Goal: Information Seeking & Learning: Learn about a topic

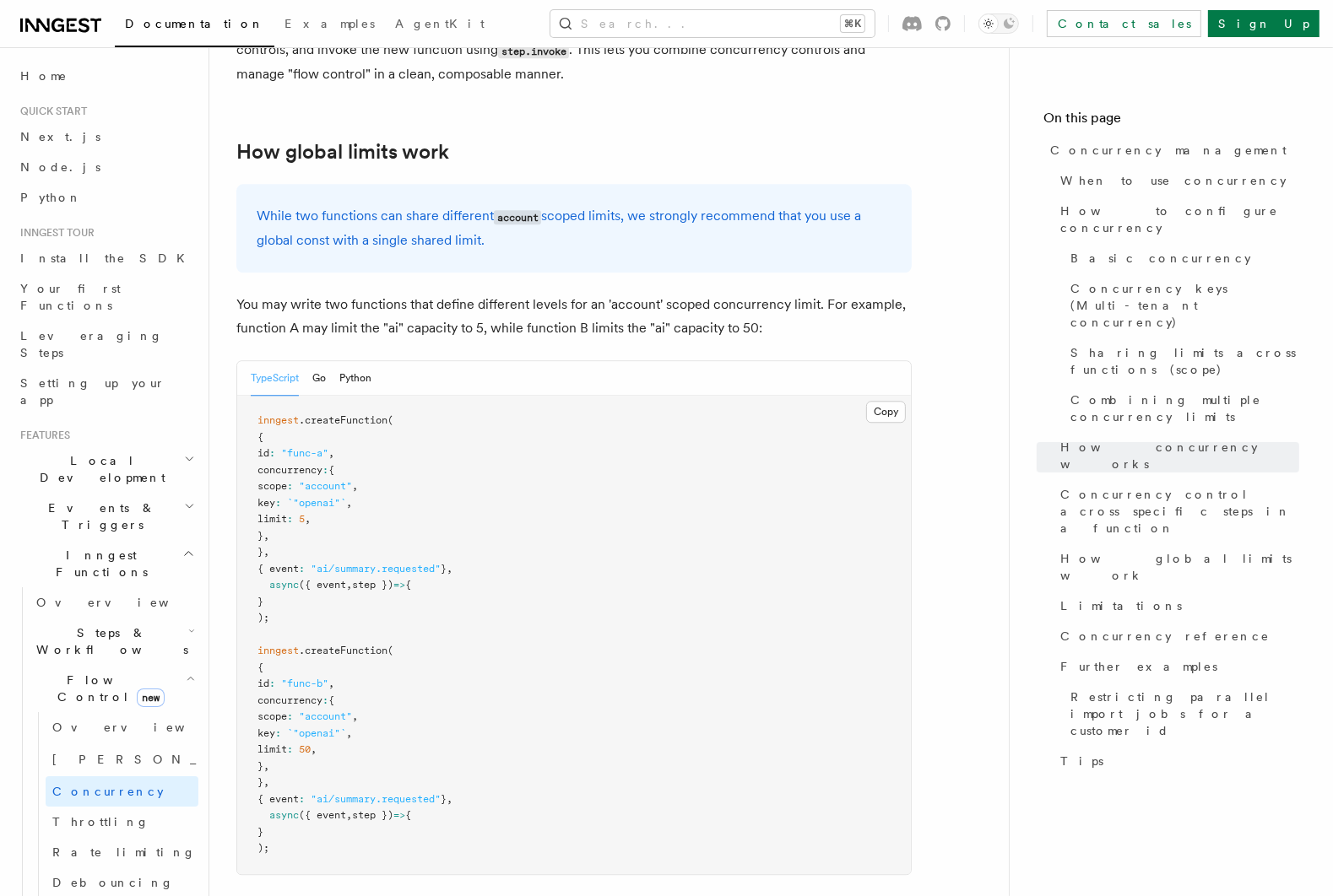
click at [42, 671] on span "Flow Control new" at bounding box center [108, 688] width 156 height 34
click at [80, 671] on span "Flow Control new" at bounding box center [108, 688] width 156 height 34
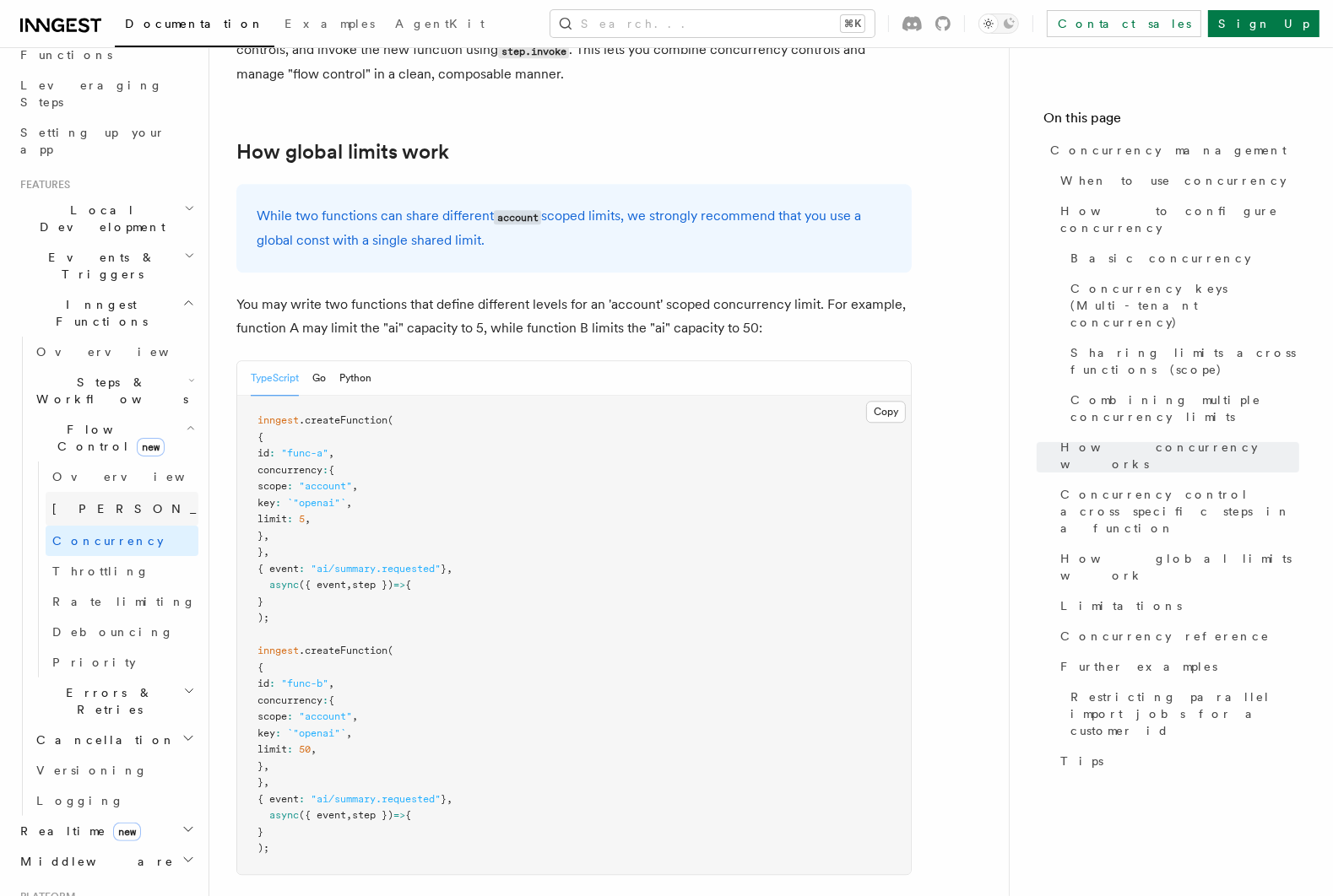
scroll to position [267, 0]
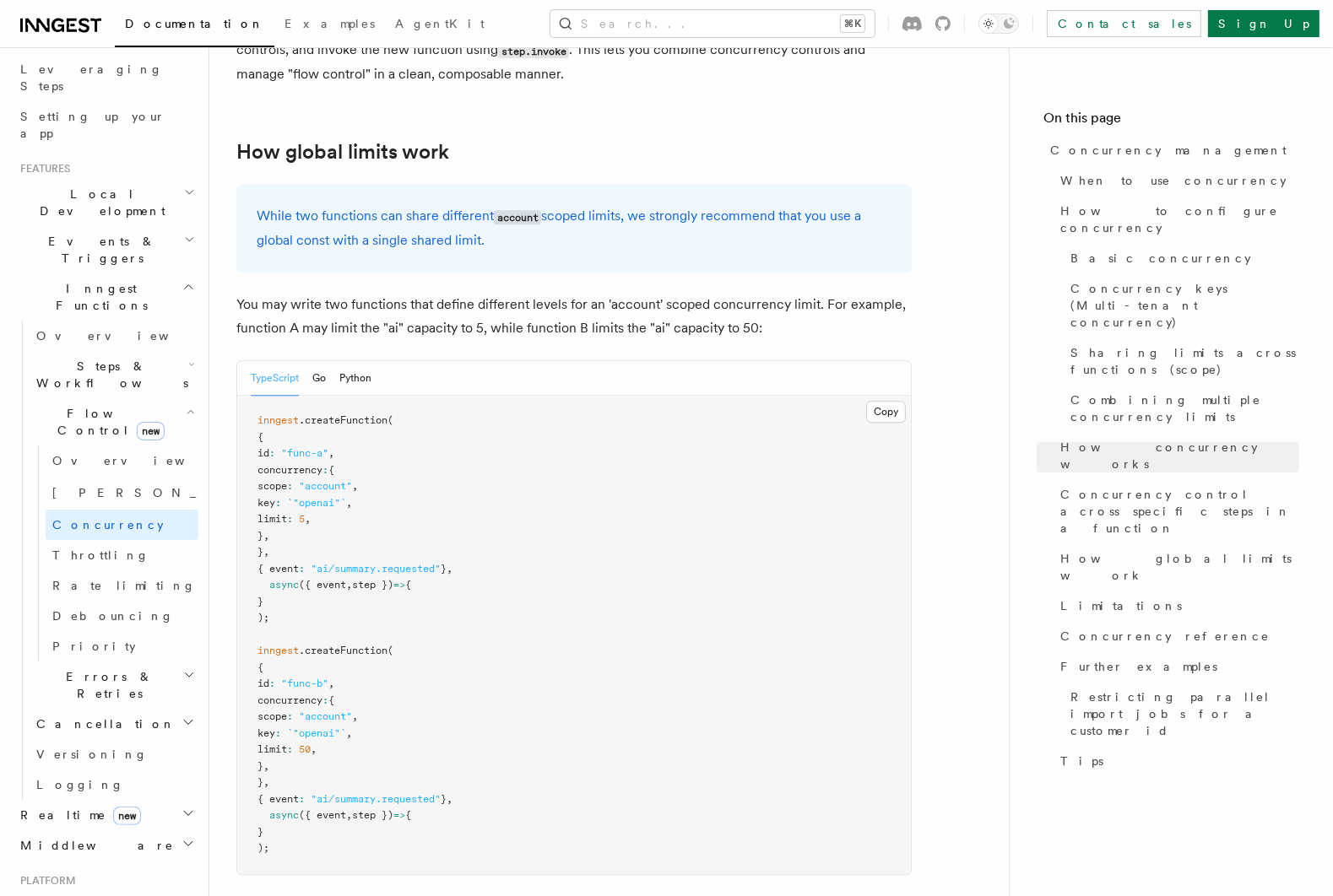
click at [114, 668] on span "Errors & Retries" at bounding box center [106, 685] width 153 height 34
click at [90, 358] on span "Steps & Workflows" at bounding box center [109, 375] width 159 height 34
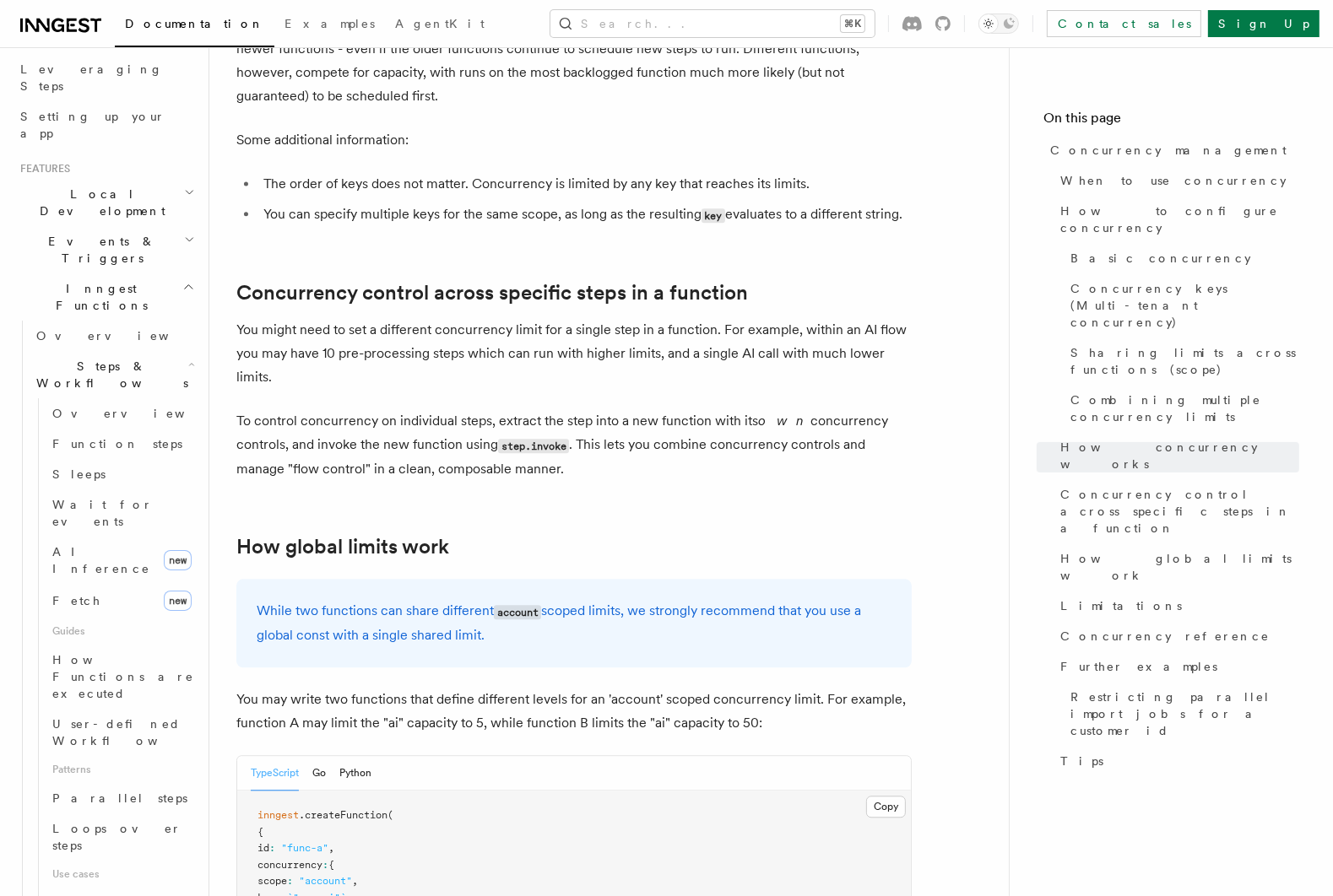
scroll to position [3960, 0]
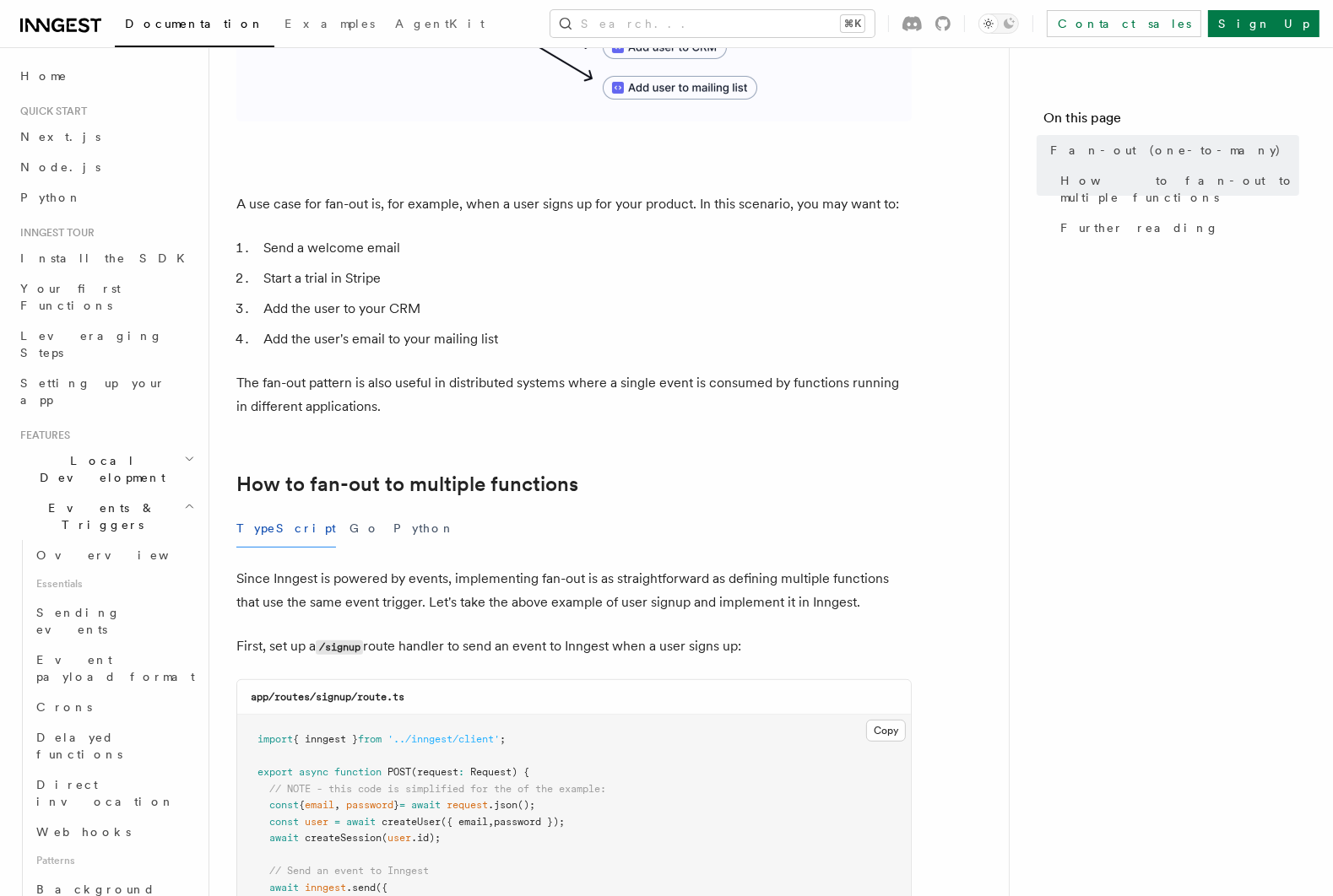
scroll to position [354, 0]
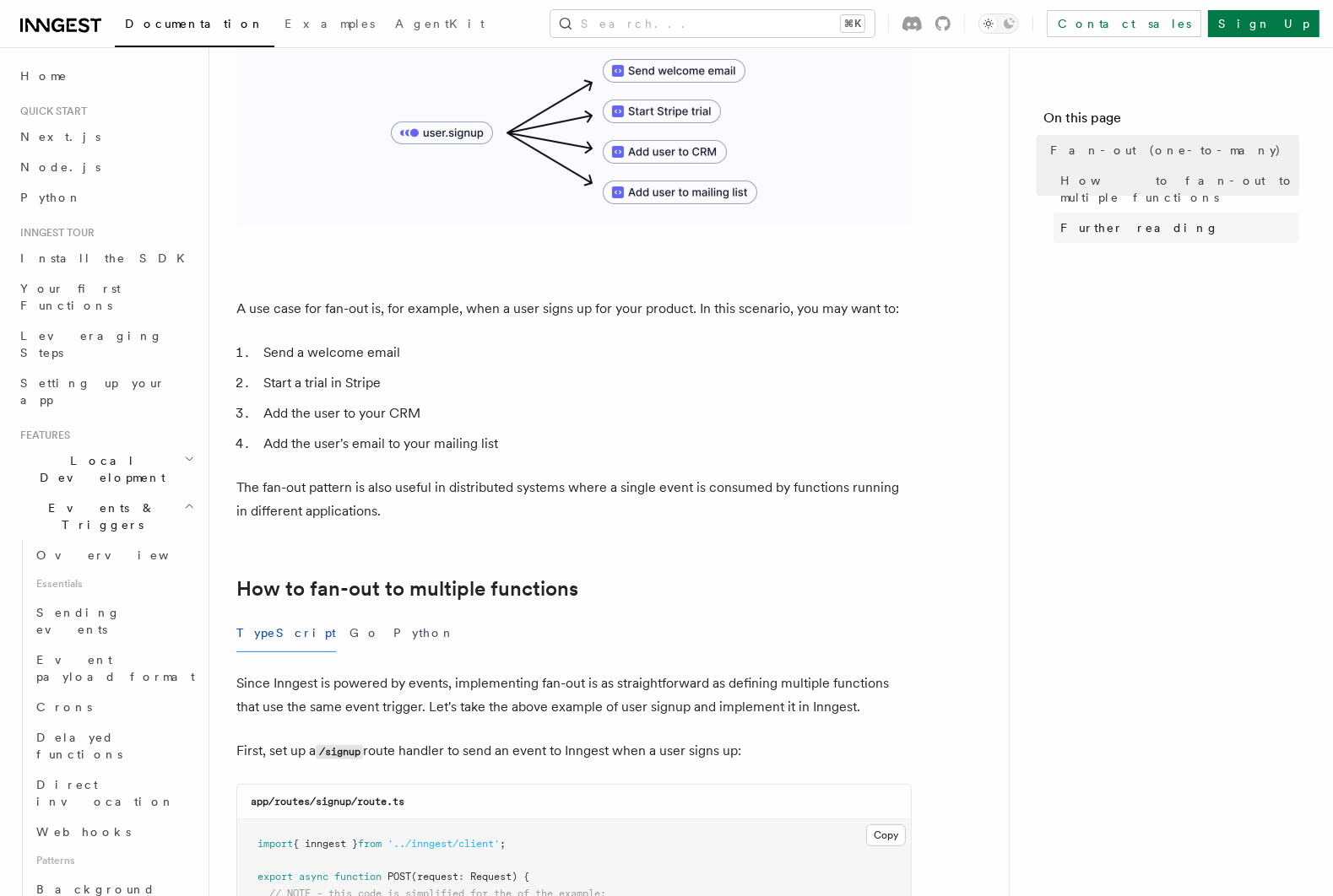
click at [1082, 220] on link "Further reading" at bounding box center [1176, 228] width 246 height 31
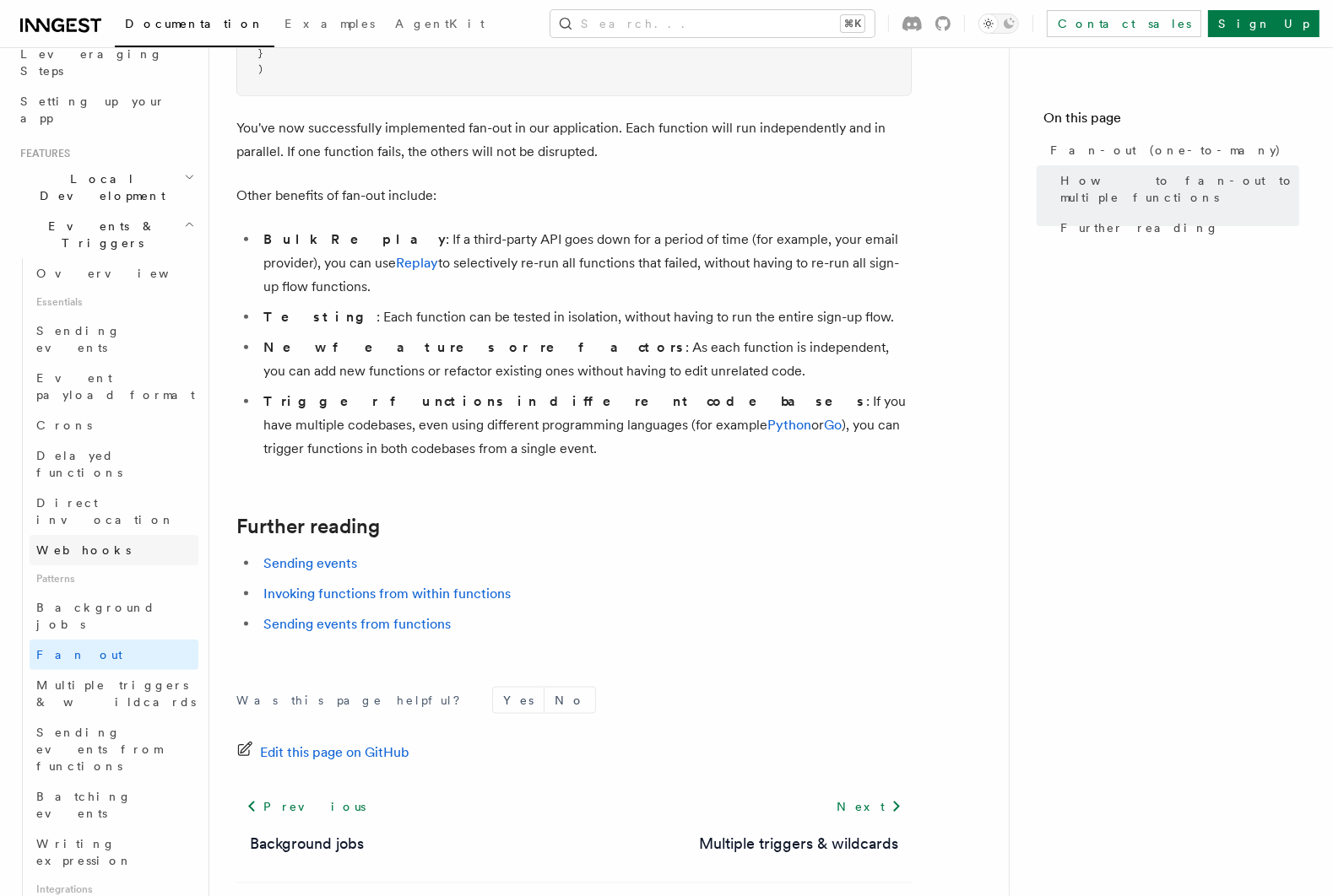
scroll to position [284, 0]
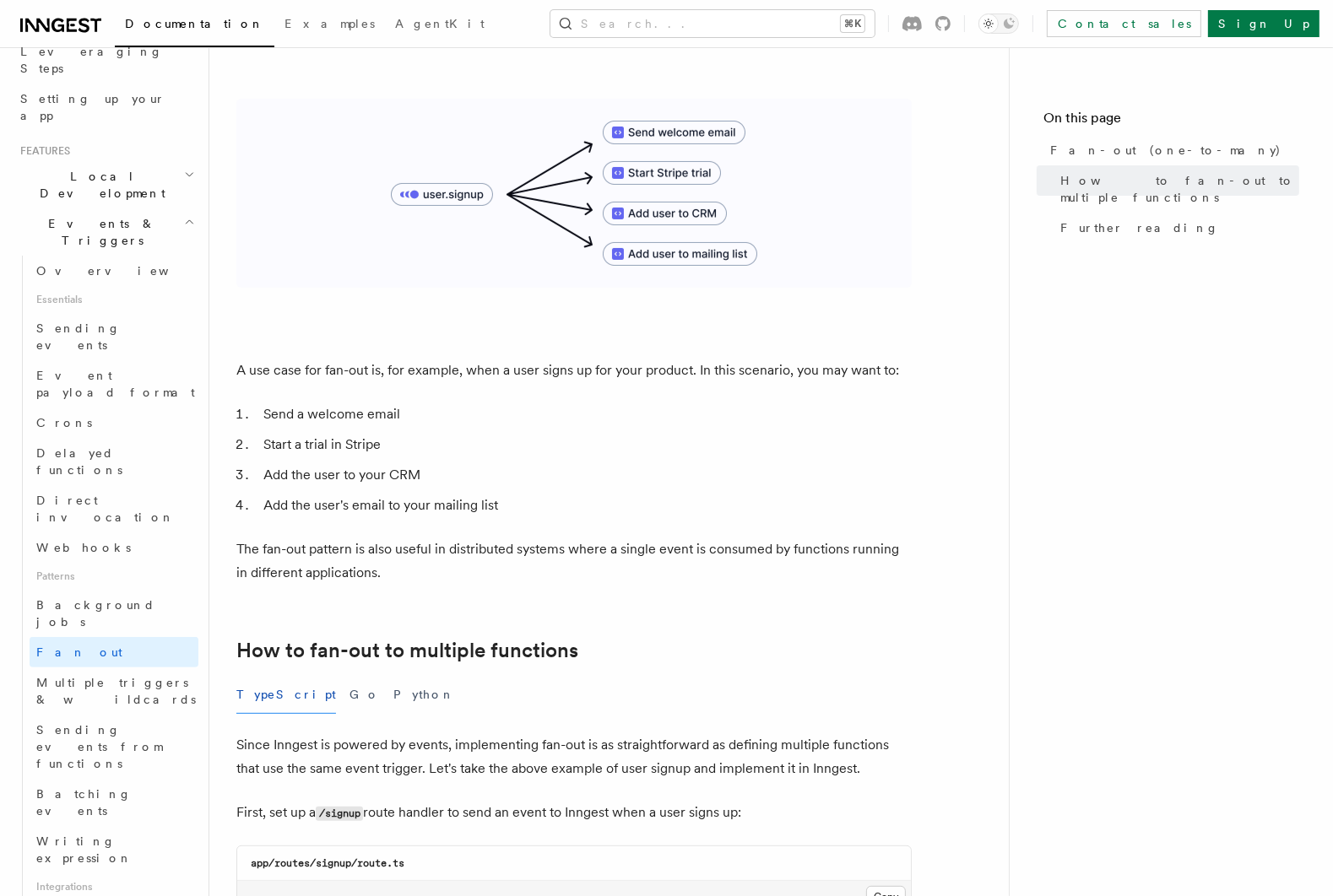
scroll to position [292, 0]
click at [1124, 510] on nav "On this page Fan-out (one-to-many) How to fan-out to multiple functions Further…" at bounding box center [1170, 471] width 324 height 849
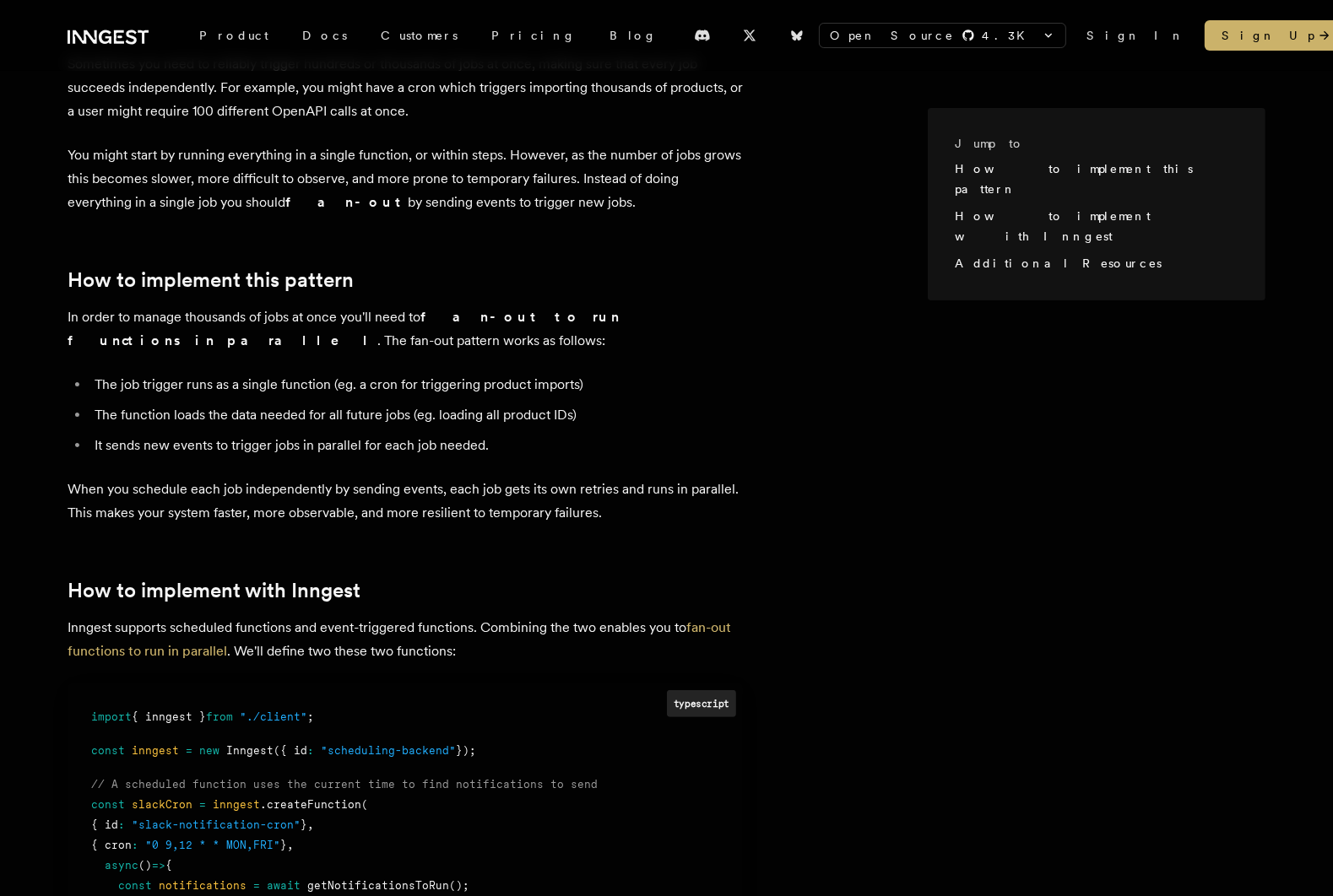
scroll to position [330, 0]
